Goal: Book appointment/travel/reservation

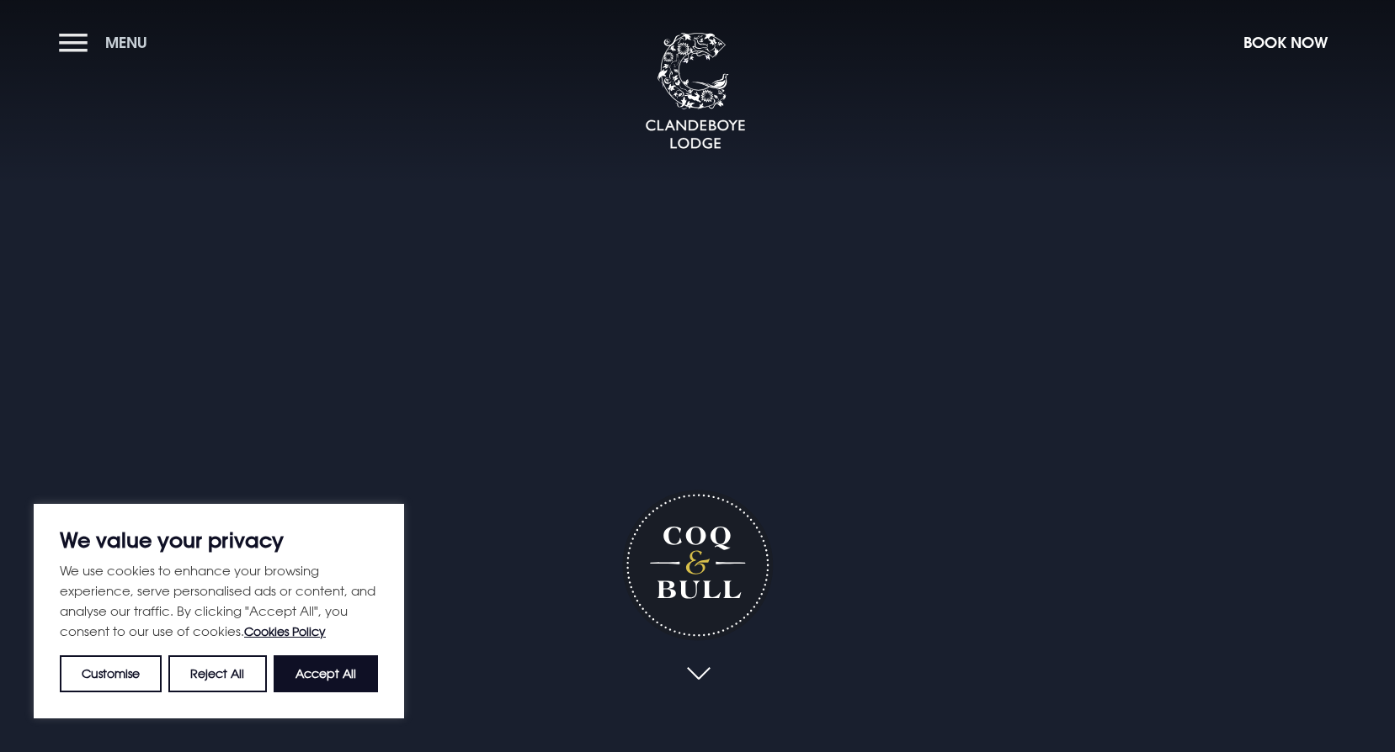
click at [119, 46] on span "Menu" at bounding box center [126, 42] width 42 height 19
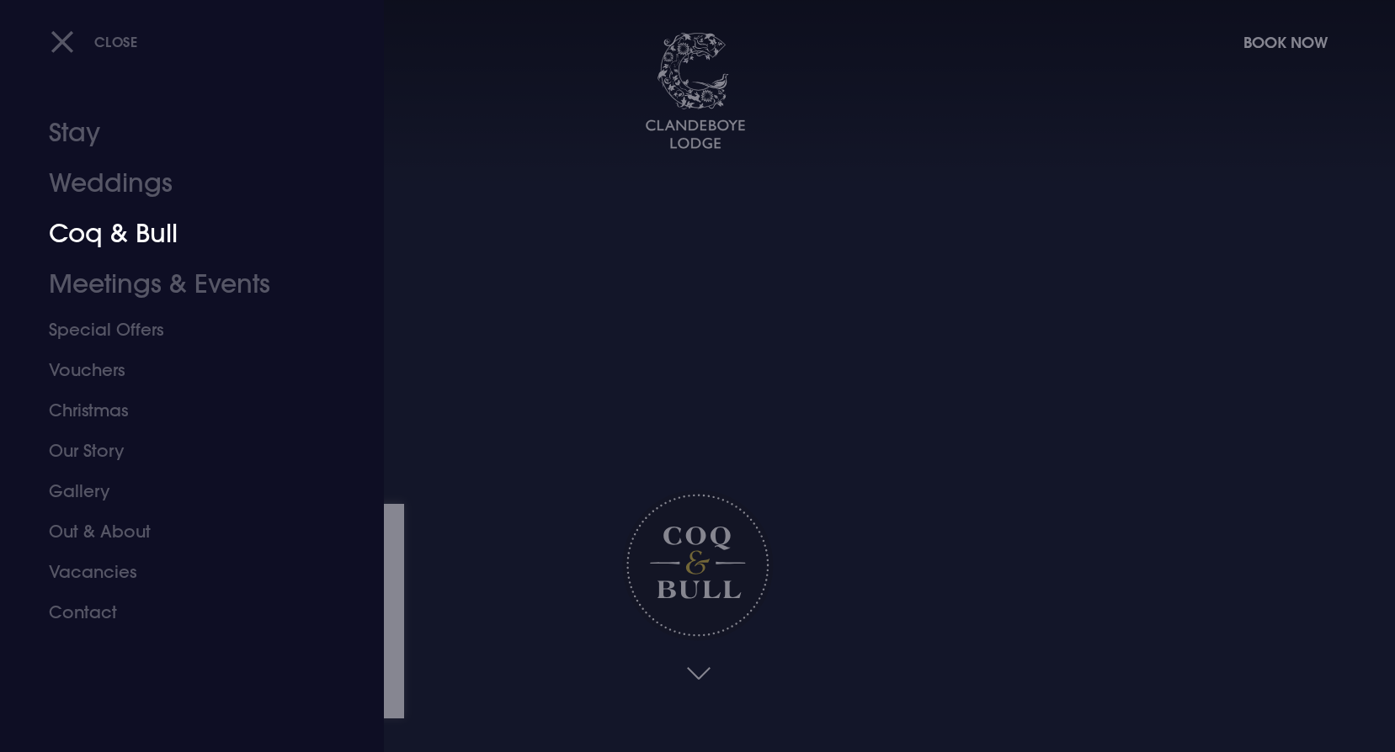
click at [131, 233] on link "Coq & Bull" at bounding box center [182, 234] width 266 height 50
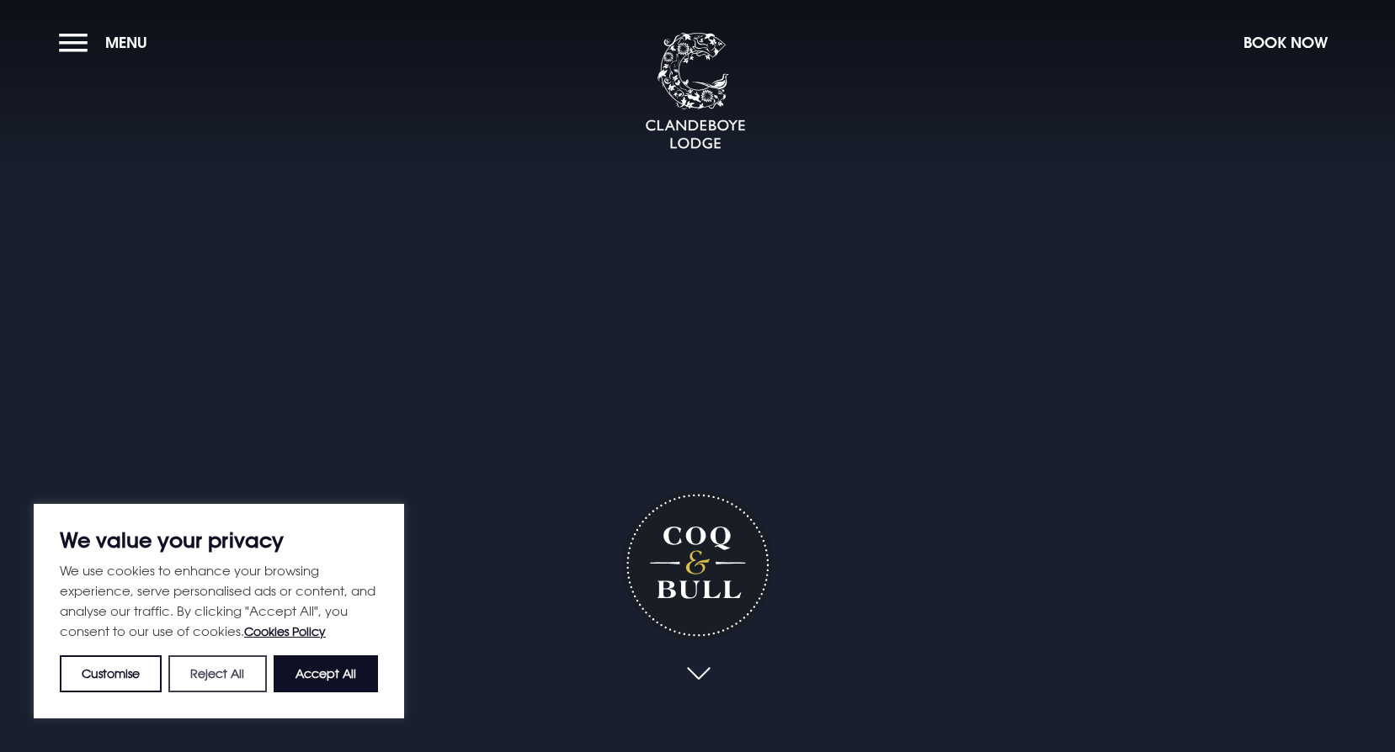
click at [220, 676] on button "Reject All" at bounding box center [217, 674] width 98 height 37
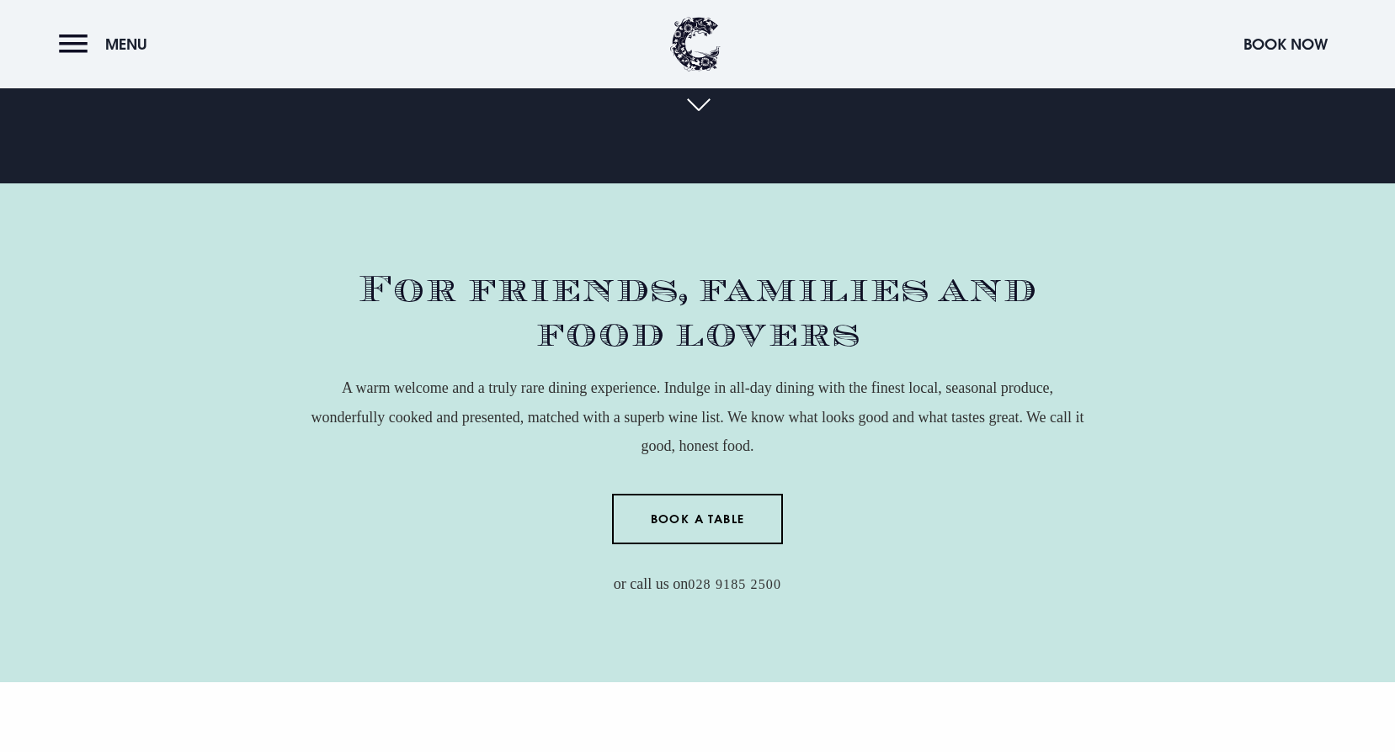
scroll to position [673, 0]
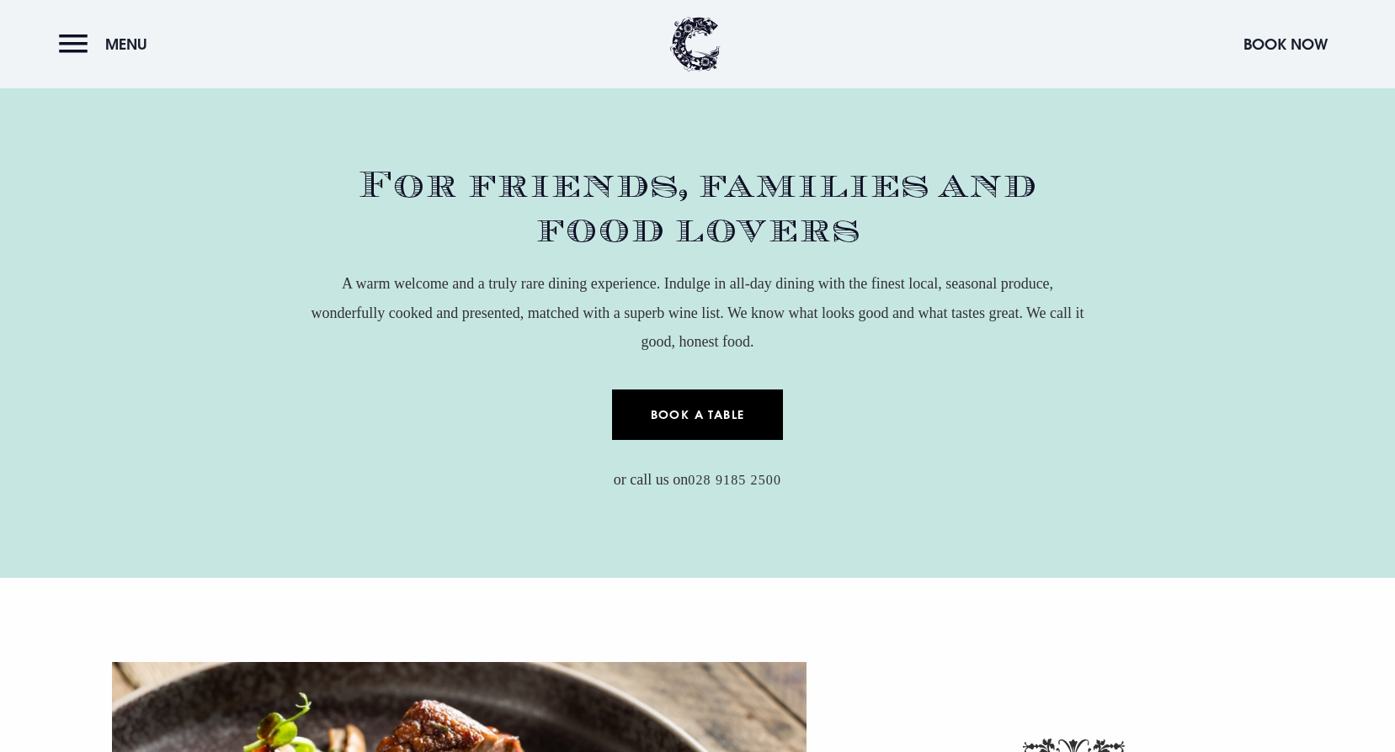
click at [703, 401] on link "Book a Table" at bounding box center [697, 415] width 171 height 50
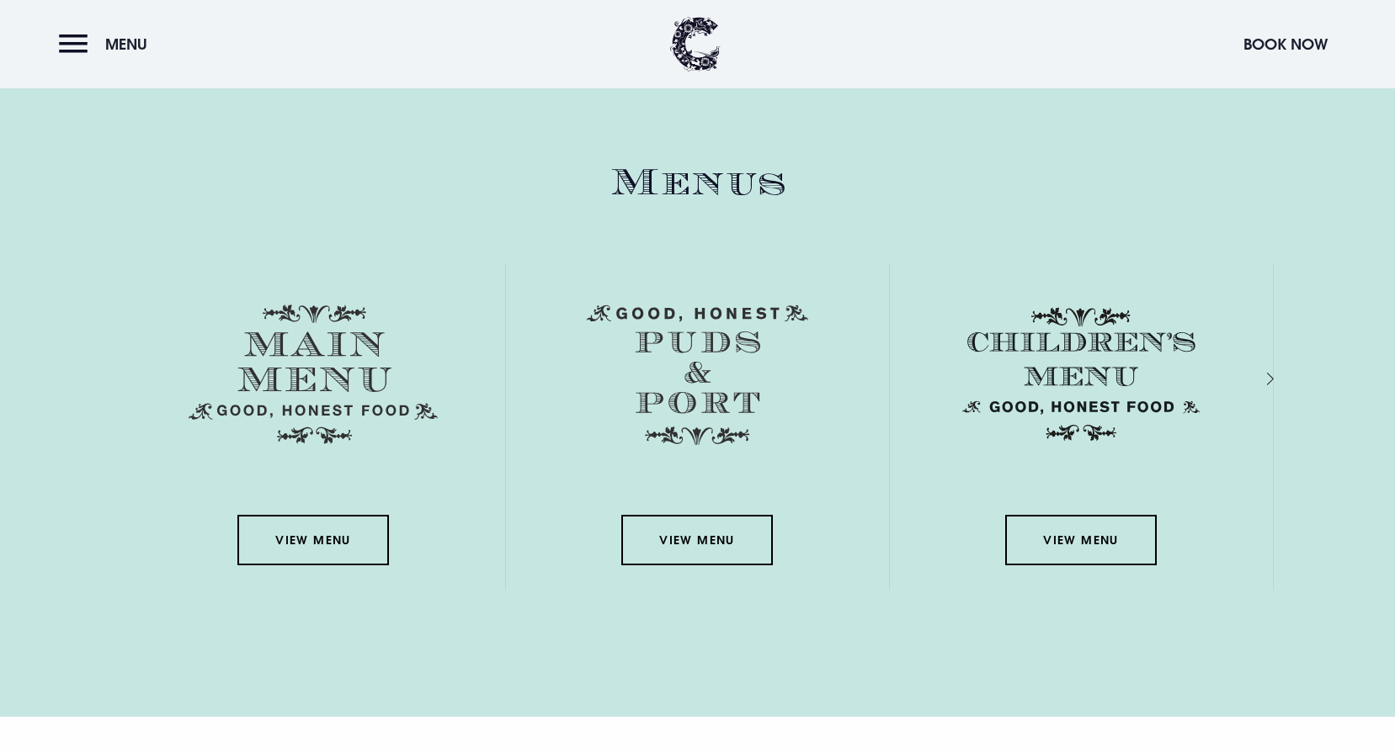
scroll to position [2525, 0]
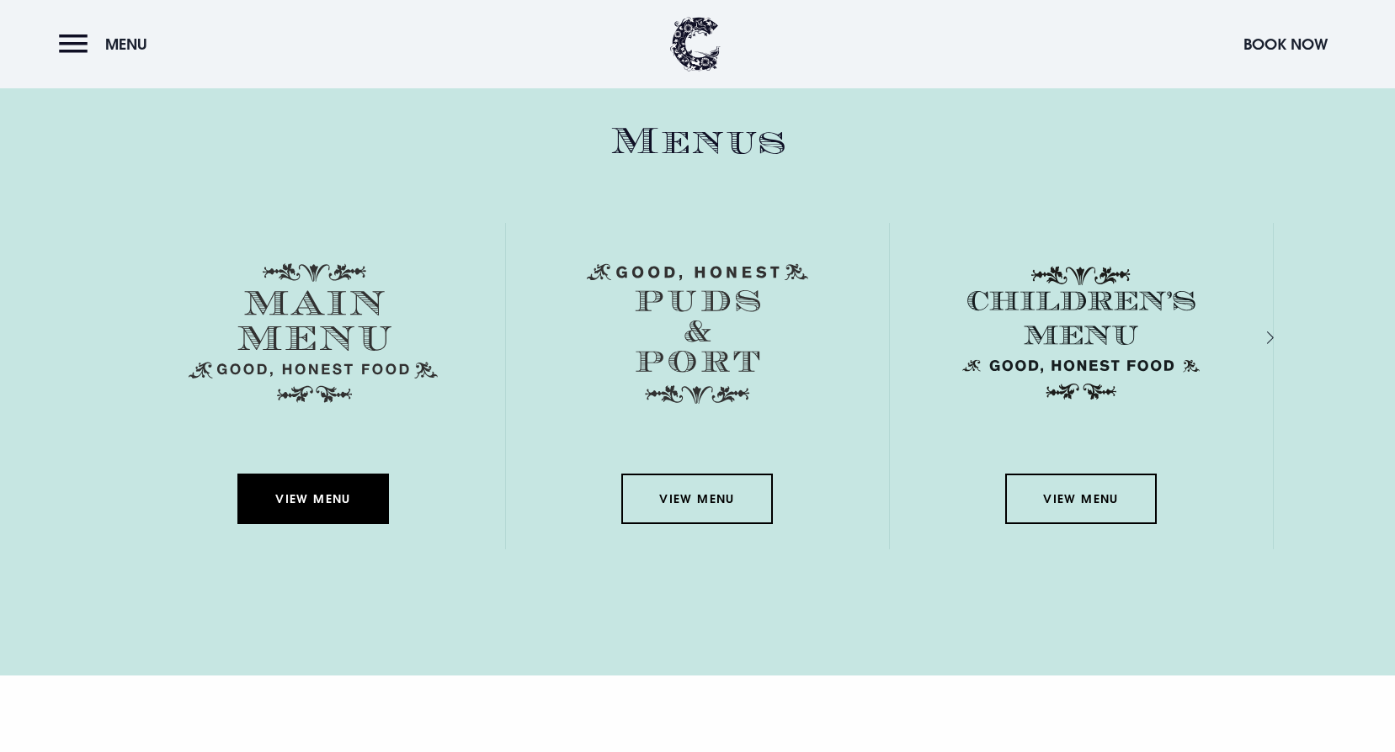
click at [302, 496] on link "View Menu" at bounding box center [312, 499] width 151 height 50
click at [333, 508] on link "View Menu" at bounding box center [312, 499] width 151 height 50
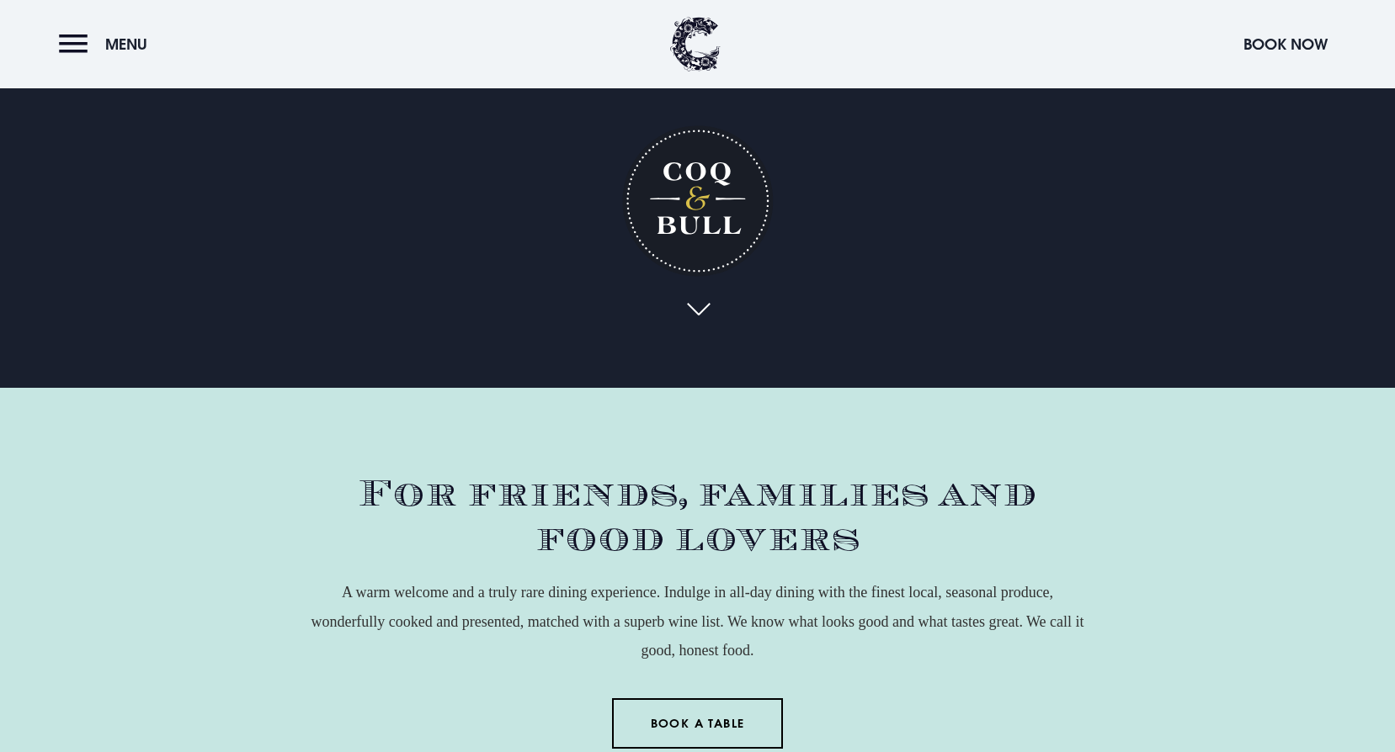
scroll to position [421, 0]
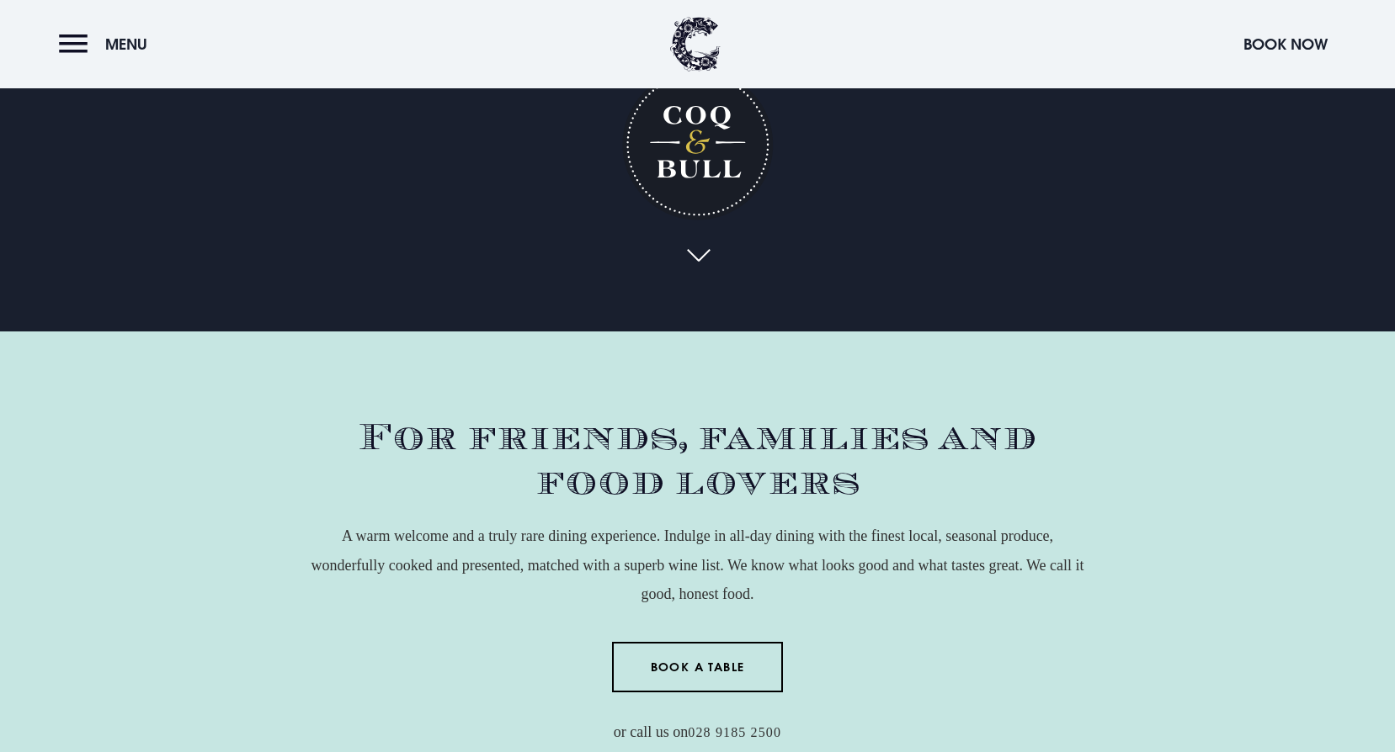
click at [708, 254] on link at bounding box center [697, 256] width 39 height 37
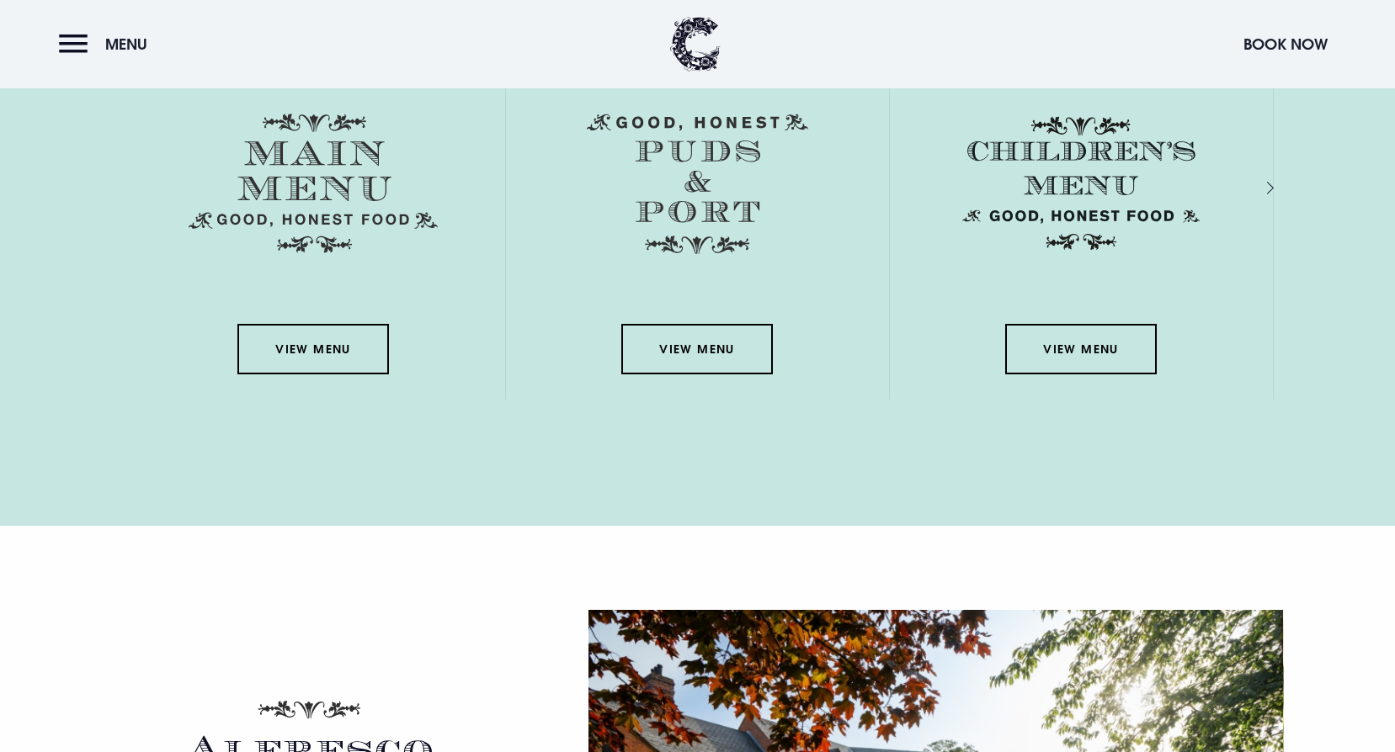
scroll to position [2693, 0]
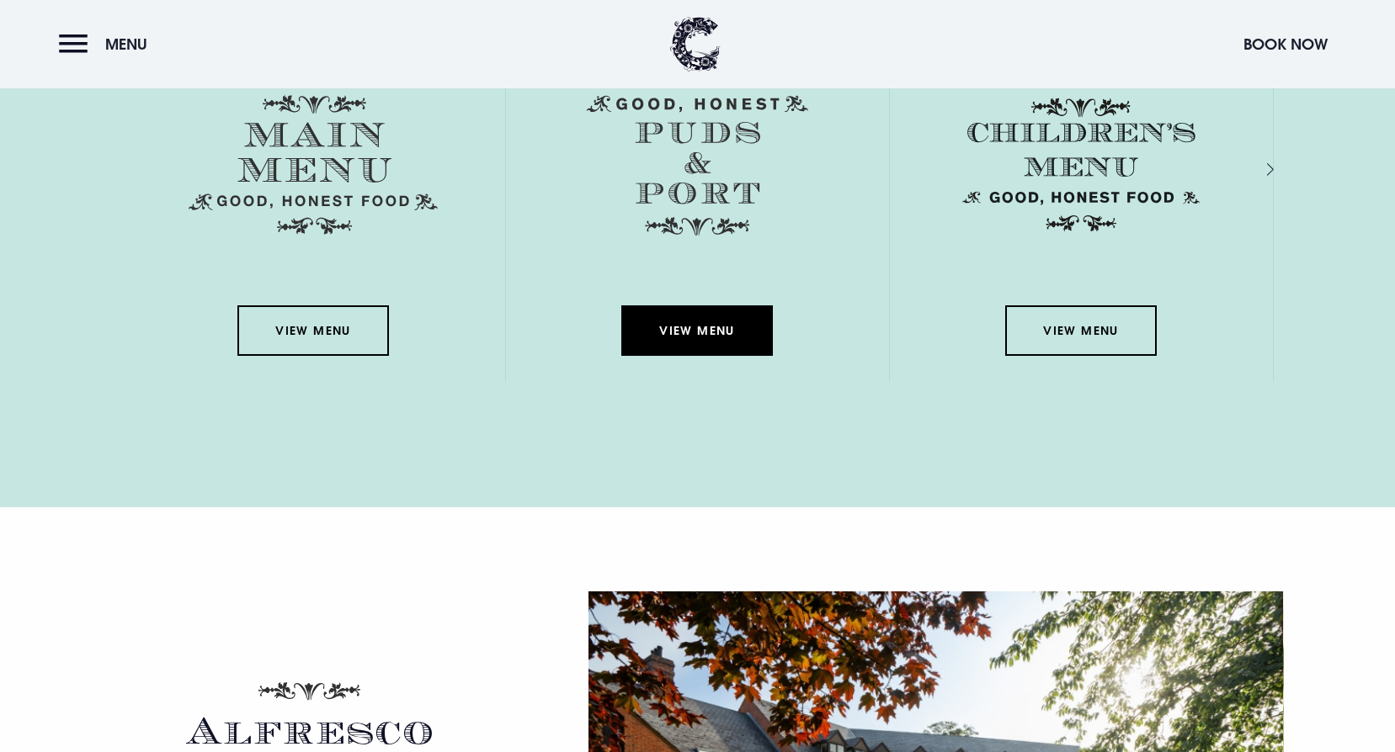
click at [679, 322] on link "View Menu" at bounding box center [696, 331] width 151 height 50
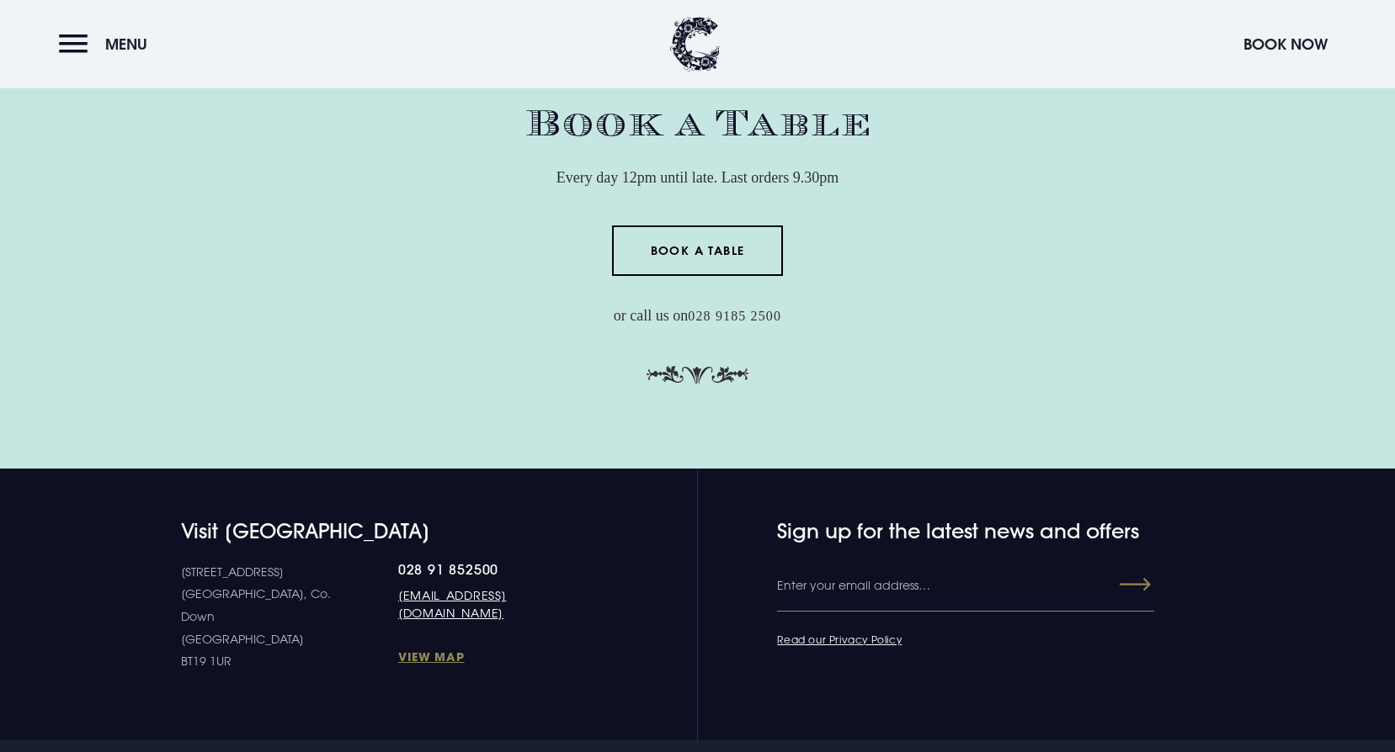
scroll to position [5218, 0]
